Goal: Task Accomplishment & Management: Complete application form

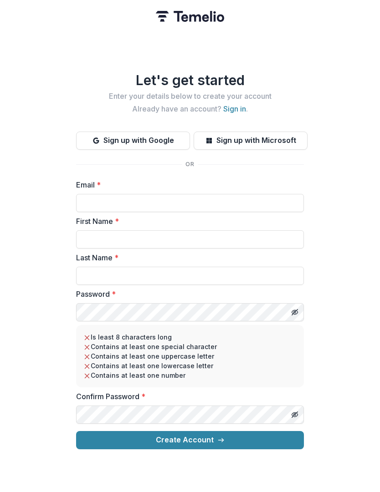
click at [98, 200] on input "Email *" at bounding box center [190, 203] width 228 height 18
type input "**********"
click at [277, 232] on input "First Name *" at bounding box center [190, 239] width 228 height 18
type input "***"
click at [274, 278] on input "Last Name *" at bounding box center [190, 276] width 228 height 18
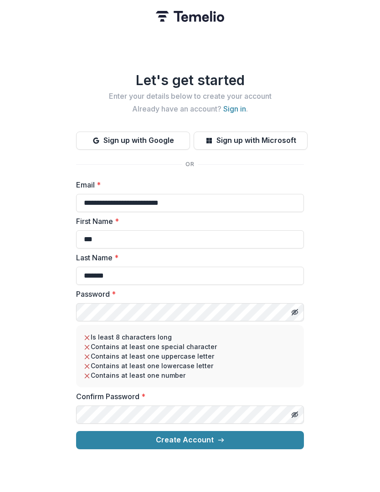
type input "*******"
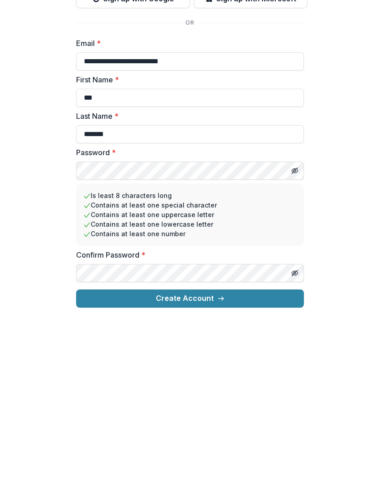
click at [243, 431] on button "Create Account" at bounding box center [190, 440] width 228 height 18
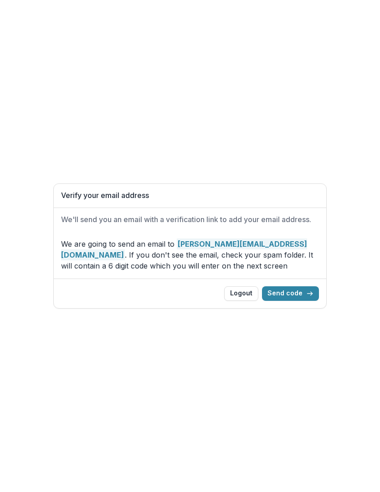
click at [297, 292] on button "Send code" at bounding box center [290, 293] width 57 height 15
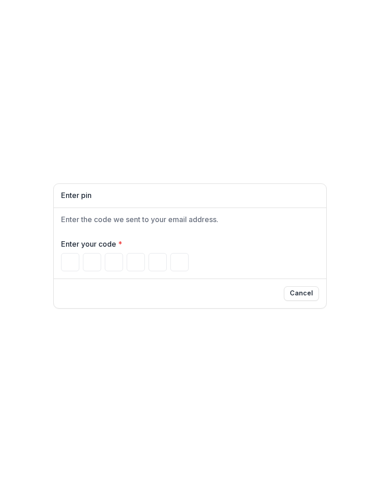
type input "*"
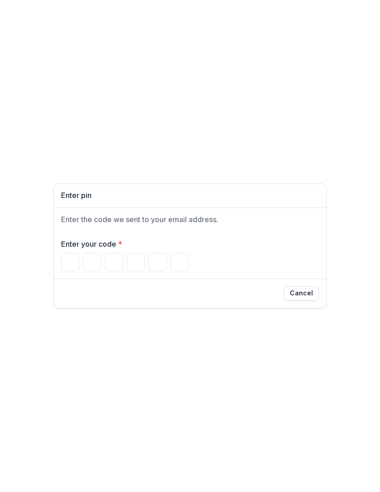
type input "*"
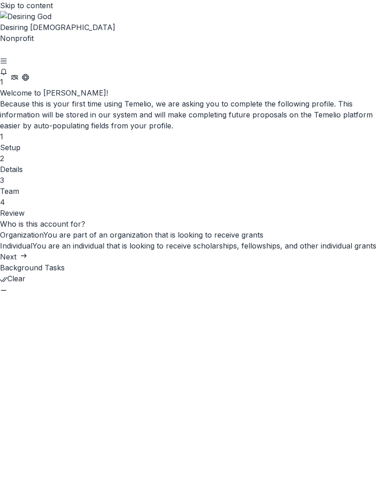
click at [27, 260] on icon "submit" at bounding box center [23, 255] width 7 height 7
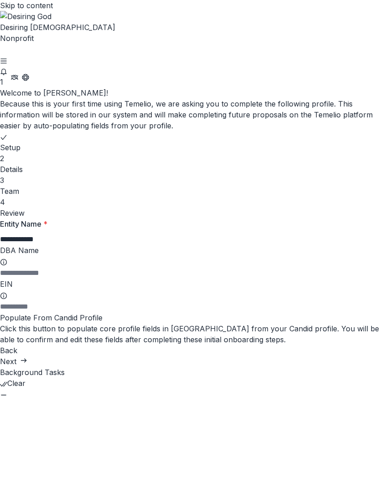
click at [27, 367] on button "Next" at bounding box center [13, 361] width 27 height 11
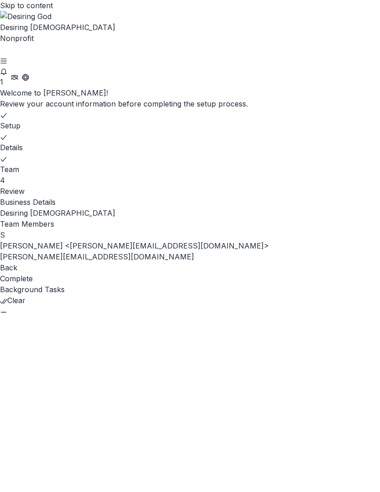
click at [33, 284] on button "Complete" at bounding box center [16, 278] width 33 height 11
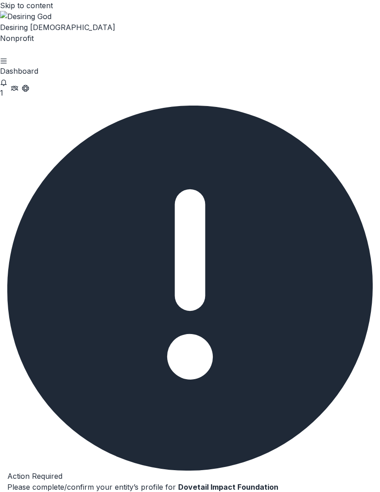
click at [51, 492] on button "Complete" at bounding box center [29, 498] width 44 height 11
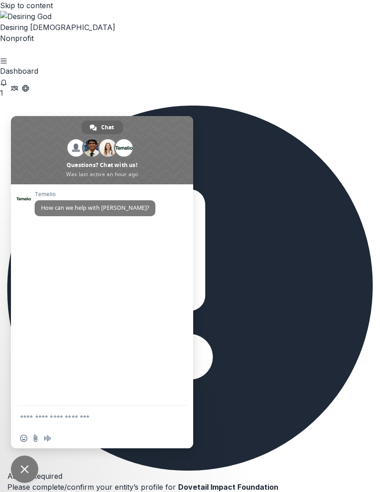
click at [25, 469] on span "Close chat" at bounding box center [24, 469] width 8 height 8
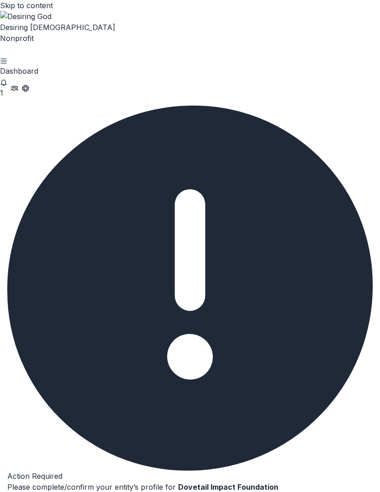
scroll to position [357, 0]
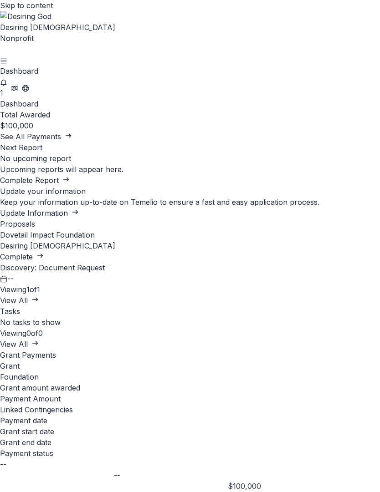
scroll to position [0, 0]
click at [72, 135] on icon "button" at bounding box center [68, 135] width 7 height 7
click at [79, 209] on link "Update Information" at bounding box center [39, 213] width 79 height 9
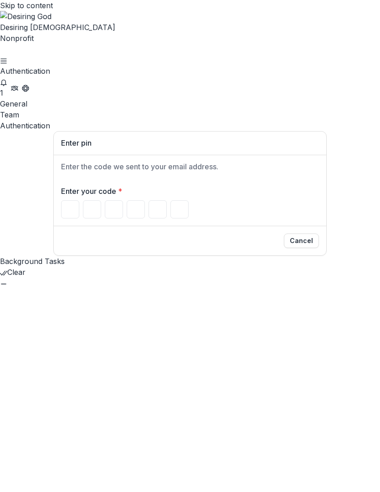
click at [22, 98] on div "General" at bounding box center [190, 103] width 380 height 11
